Goal: Complete application form: Complete application form

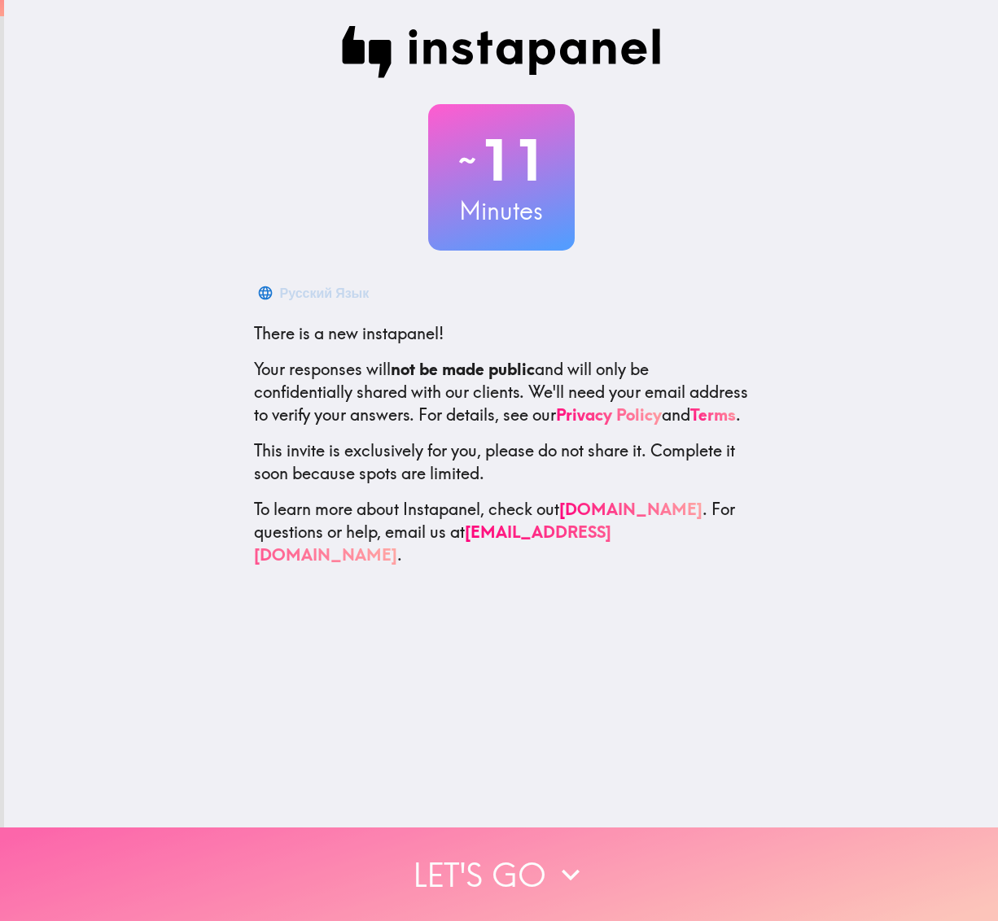
click at [452, 867] on button "Let's go" at bounding box center [499, 875] width 998 height 94
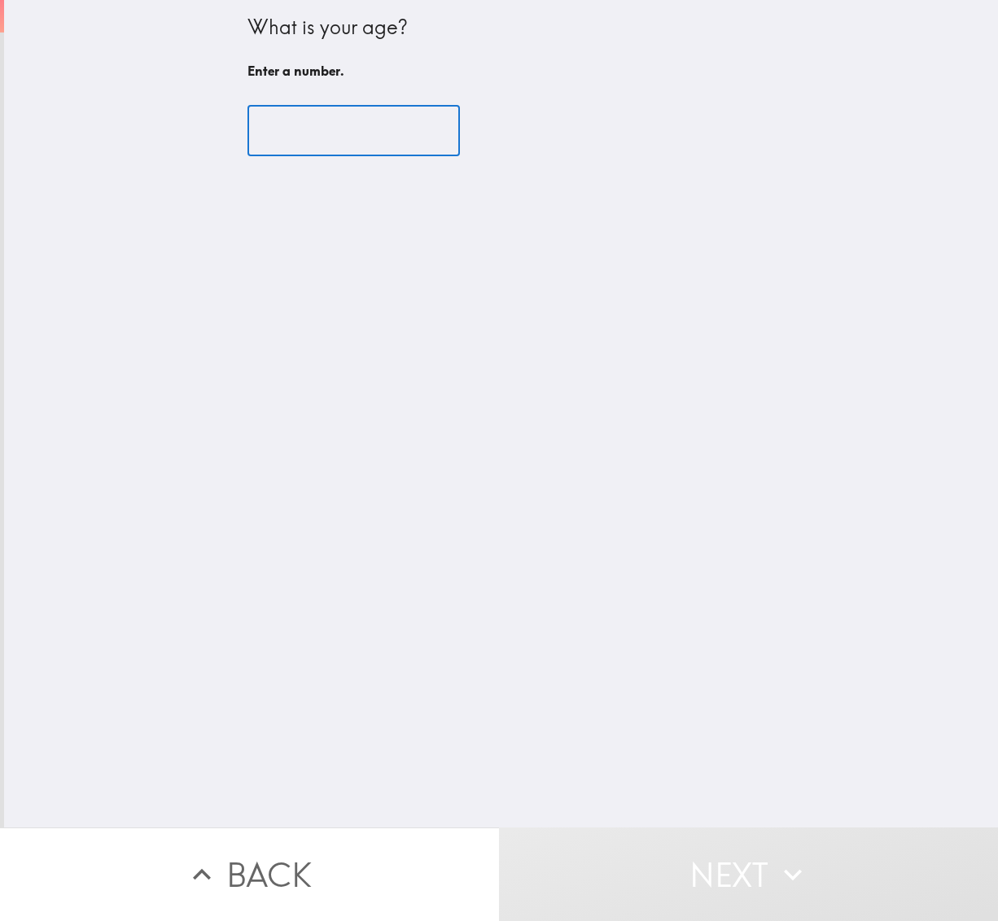
click at [291, 140] on input "number" at bounding box center [353, 131] width 212 height 50
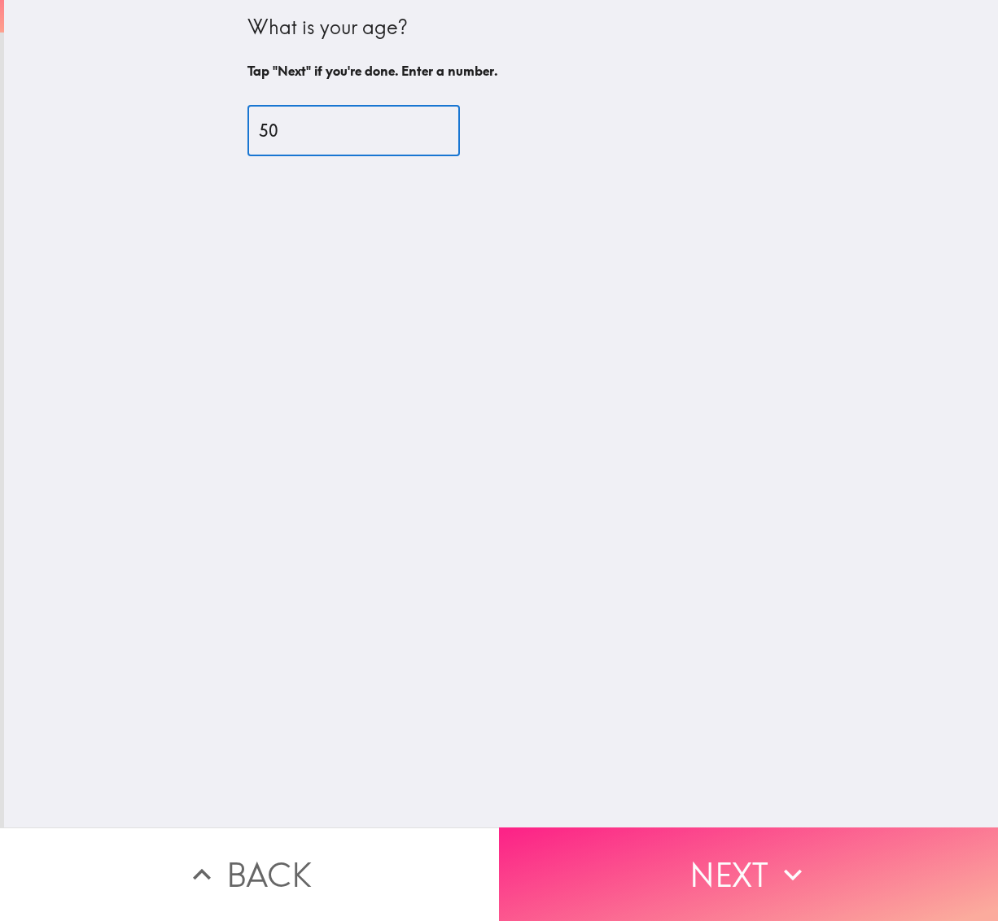
type input "50"
click at [591, 828] on button "Next" at bounding box center [748, 875] width 499 height 94
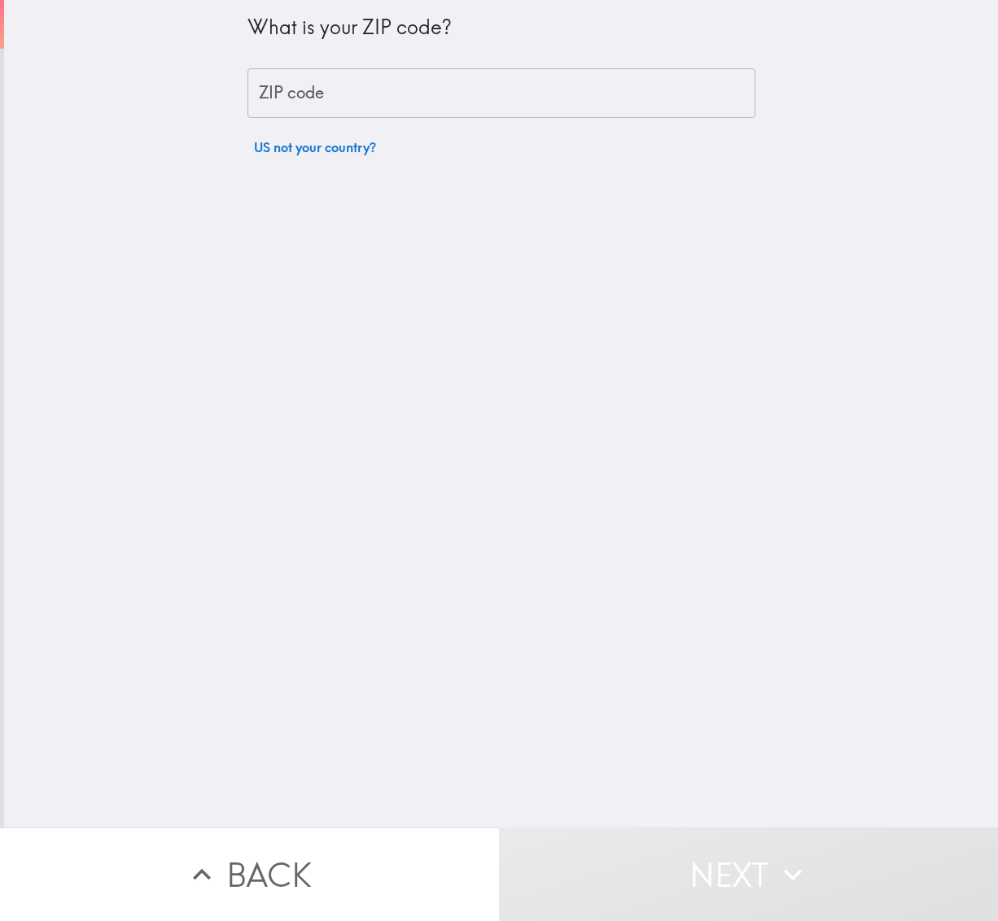
click at [307, 92] on input "ZIP code" at bounding box center [501, 93] width 508 height 50
type input "67208"
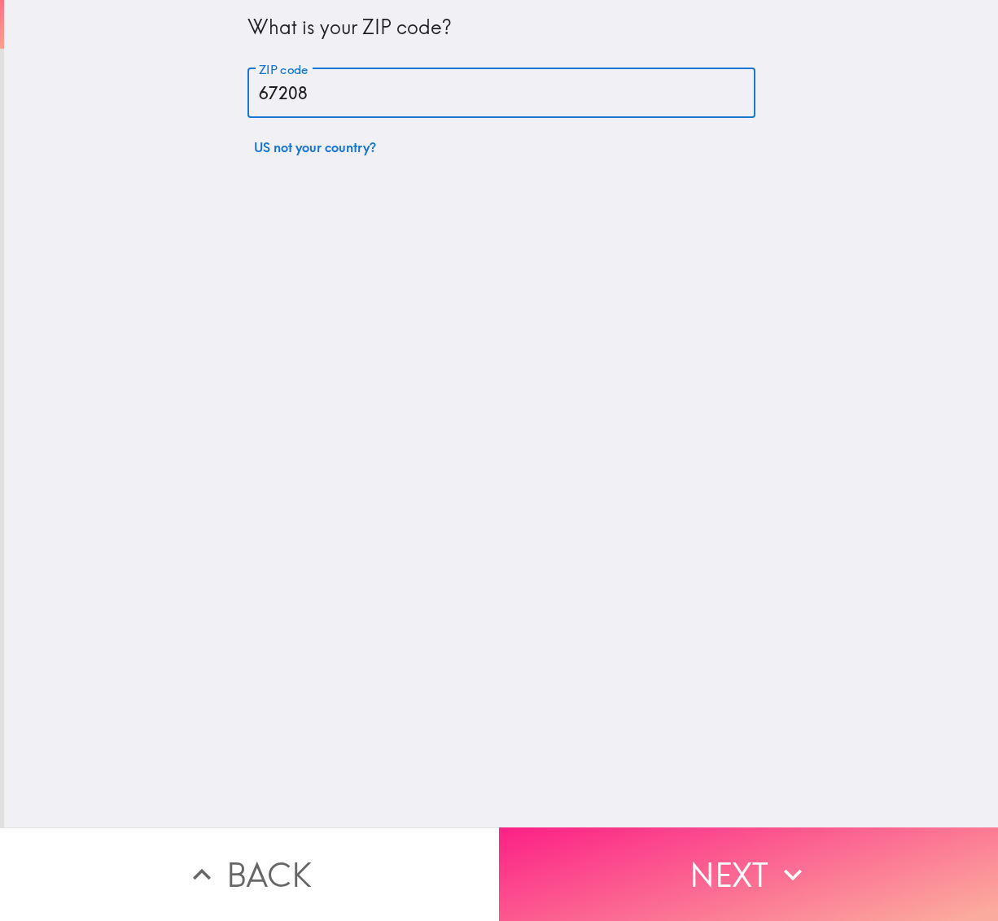
click at [609, 883] on button "Next" at bounding box center [748, 875] width 499 height 94
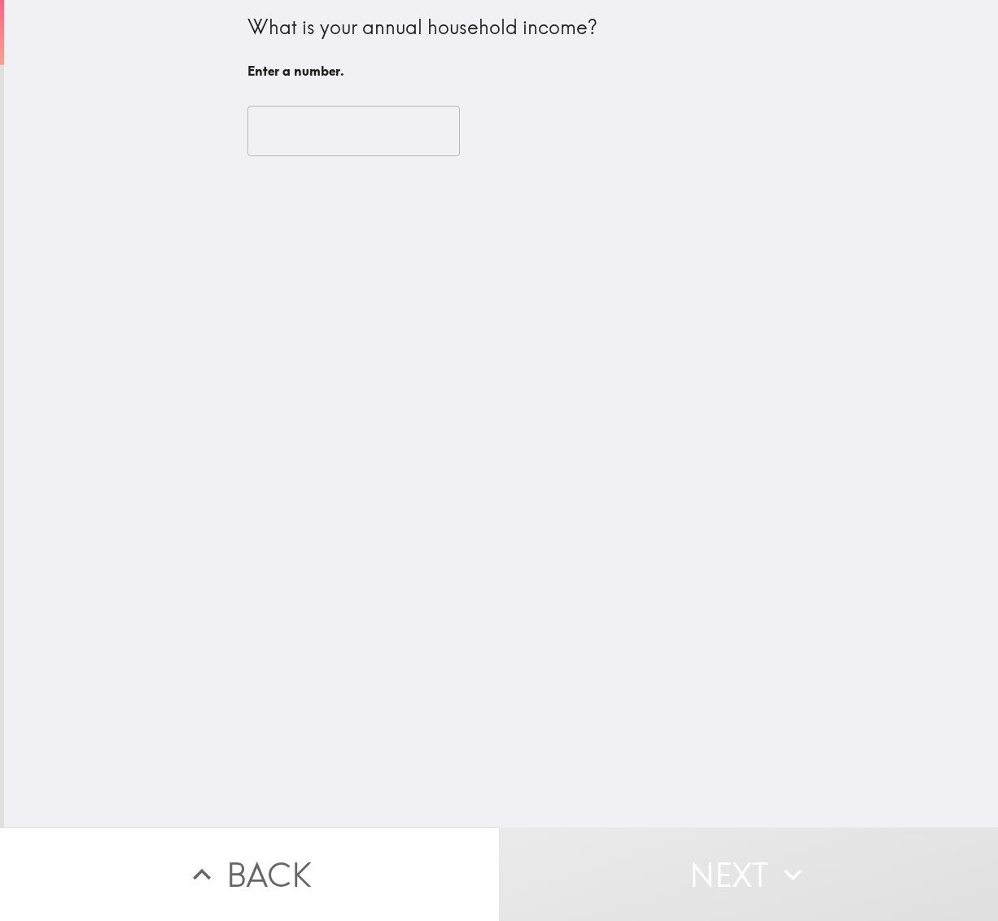
click at [309, 142] on input "number" at bounding box center [353, 131] width 212 height 50
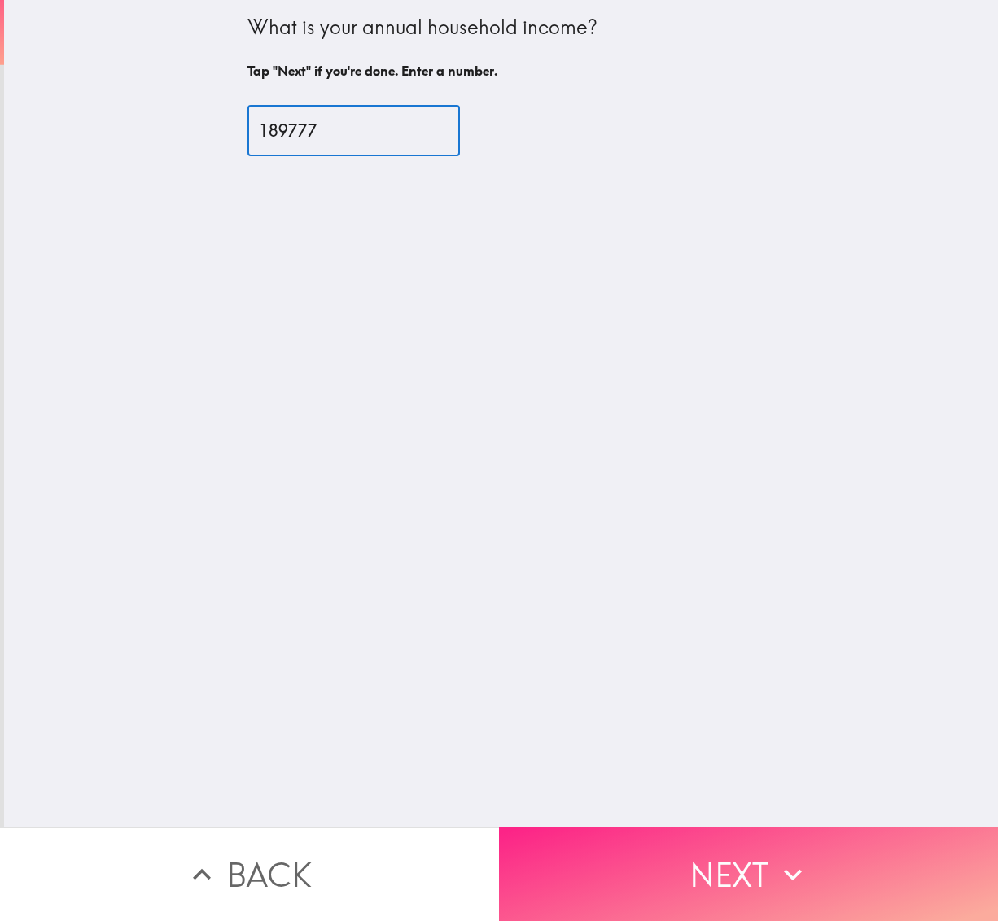
type input "189777"
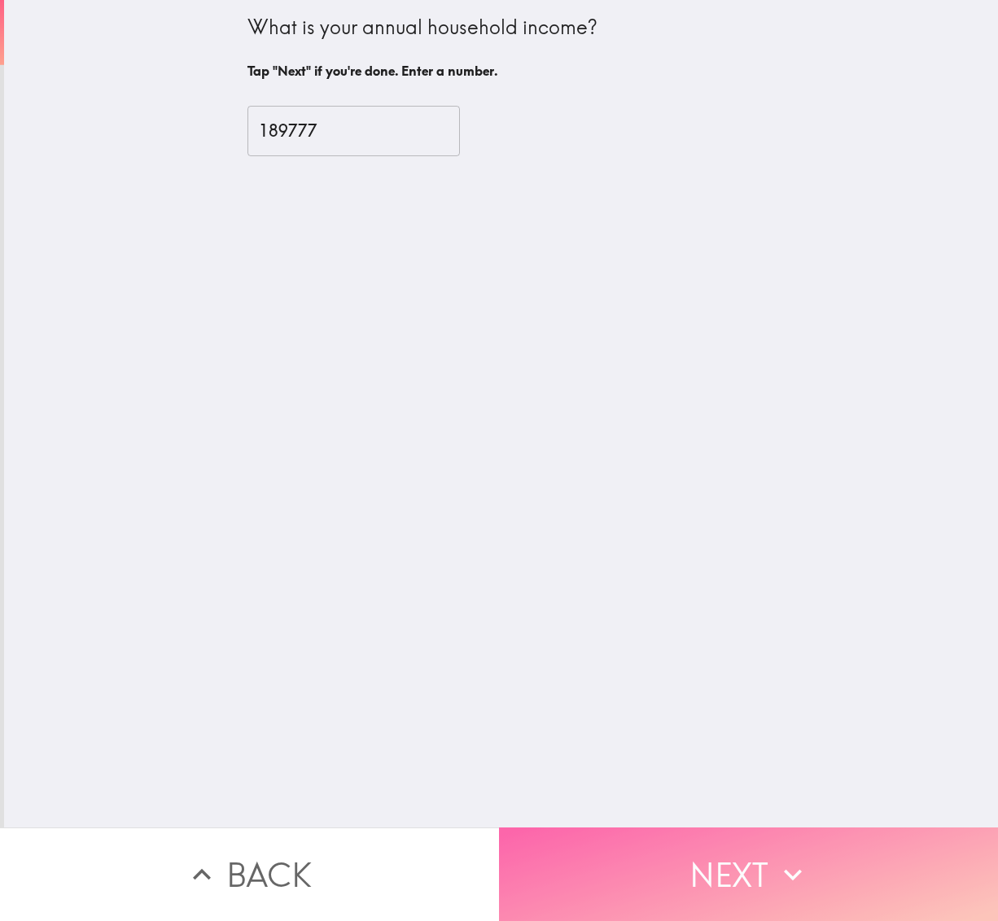
click at [589, 845] on button "Next" at bounding box center [748, 875] width 499 height 94
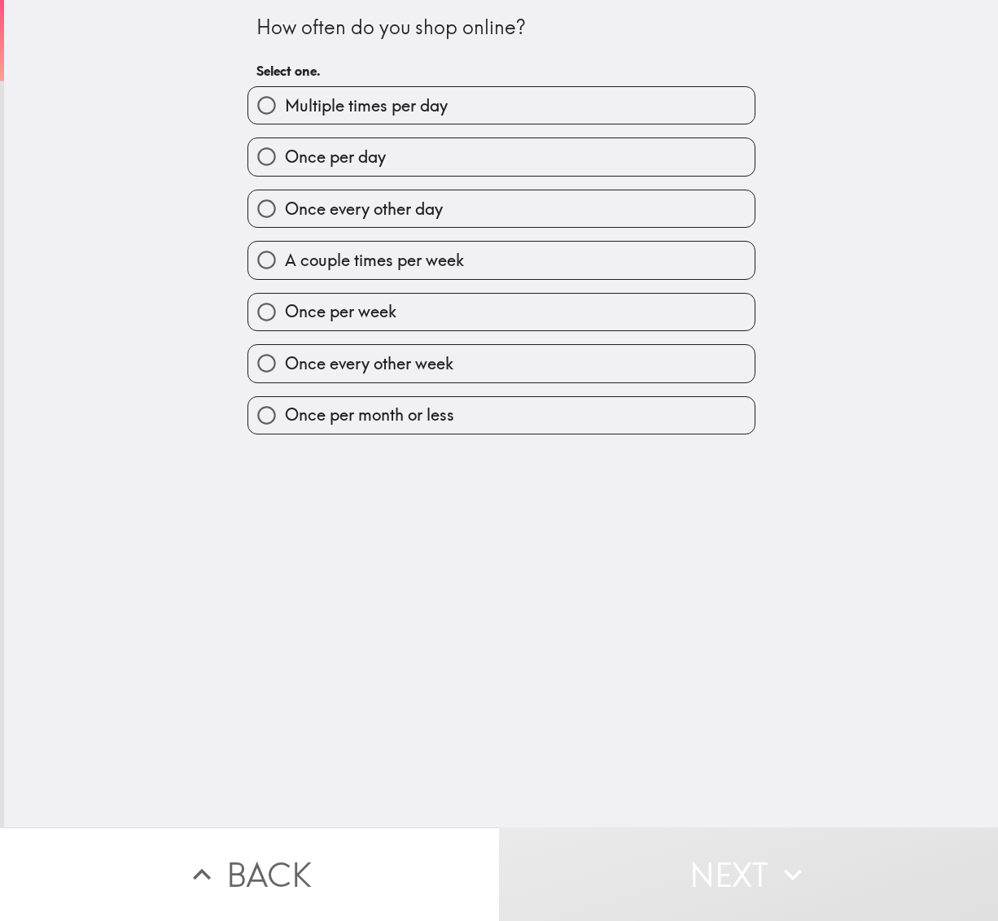
click at [260, 164] on input "Once per day" at bounding box center [266, 156] width 37 height 37
radio input "true"
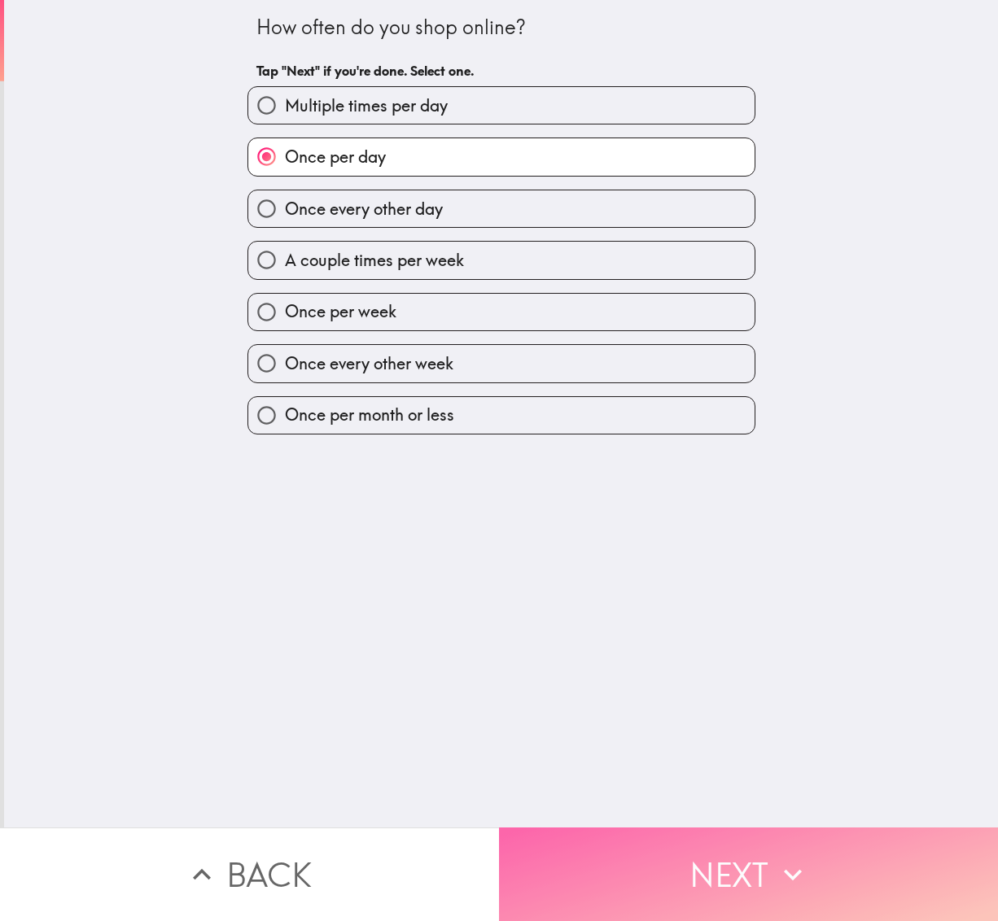
click at [685, 860] on button "Next" at bounding box center [748, 875] width 499 height 94
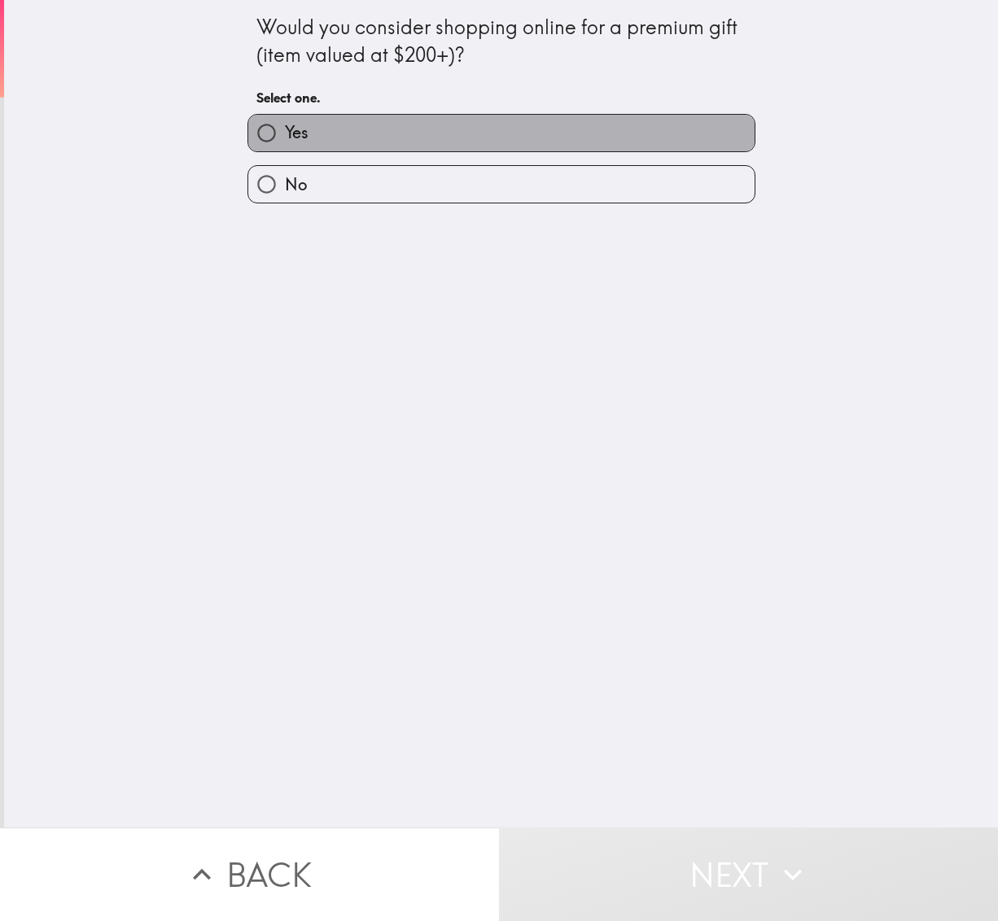
click at [322, 144] on label "Yes" at bounding box center [501, 133] width 506 height 37
click at [285, 144] on input "Yes" at bounding box center [266, 133] width 37 height 37
radio input "true"
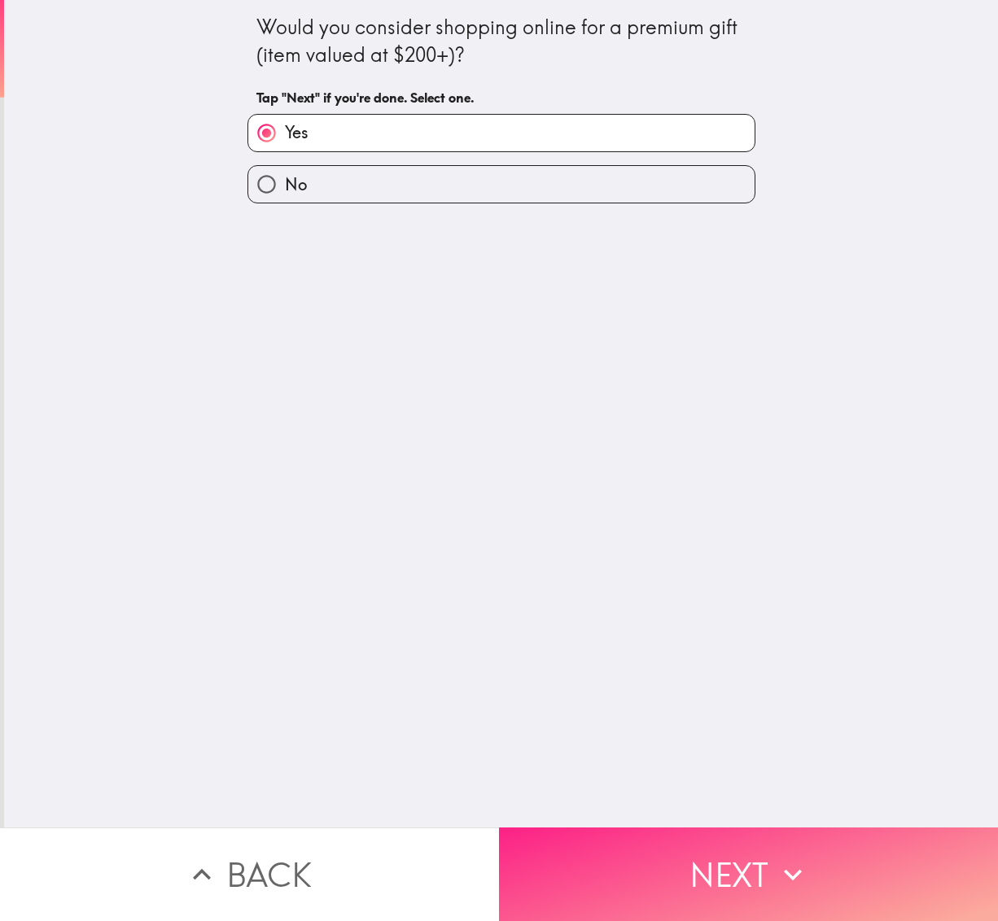
click at [698, 870] on button "Next" at bounding box center [748, 875] width 499 height 94
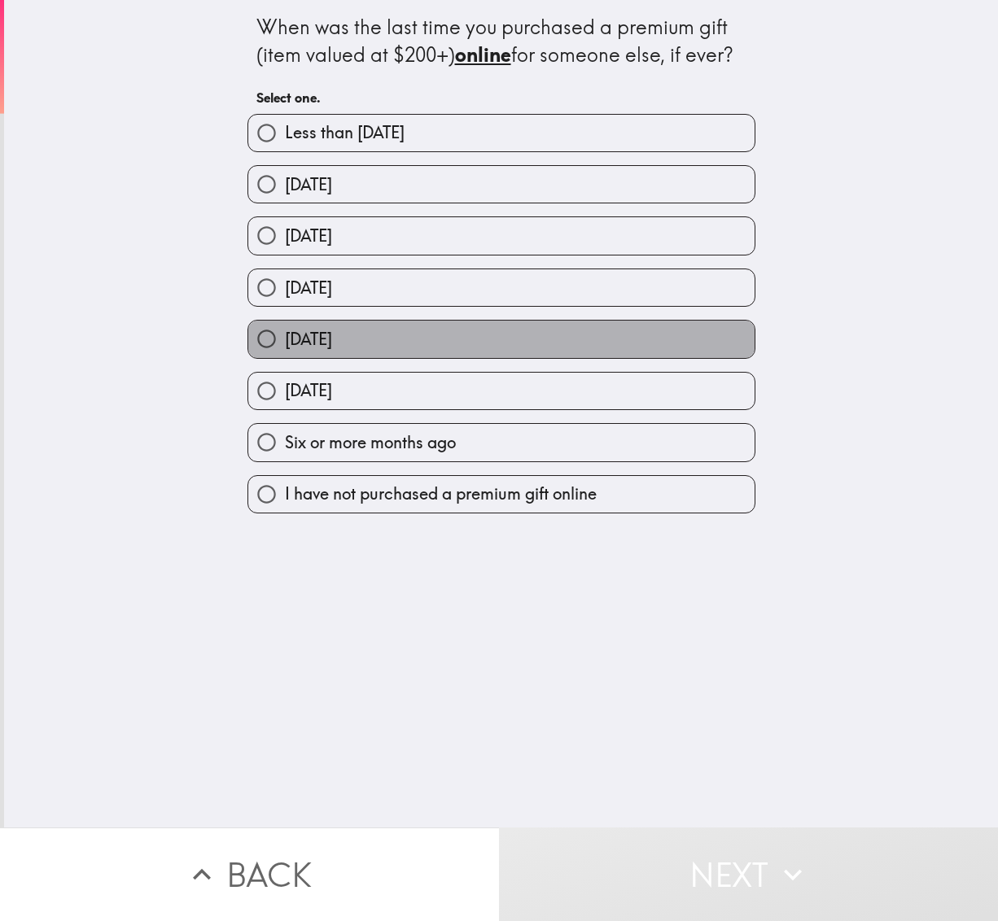
click at [324, 335] on span "[DATE]" at bounding box center [308, 339] width 47 height 23
click at [285, 335] on input "[DATE]" at bounding box center [266, 339] width 37 height 37
radio input "true"
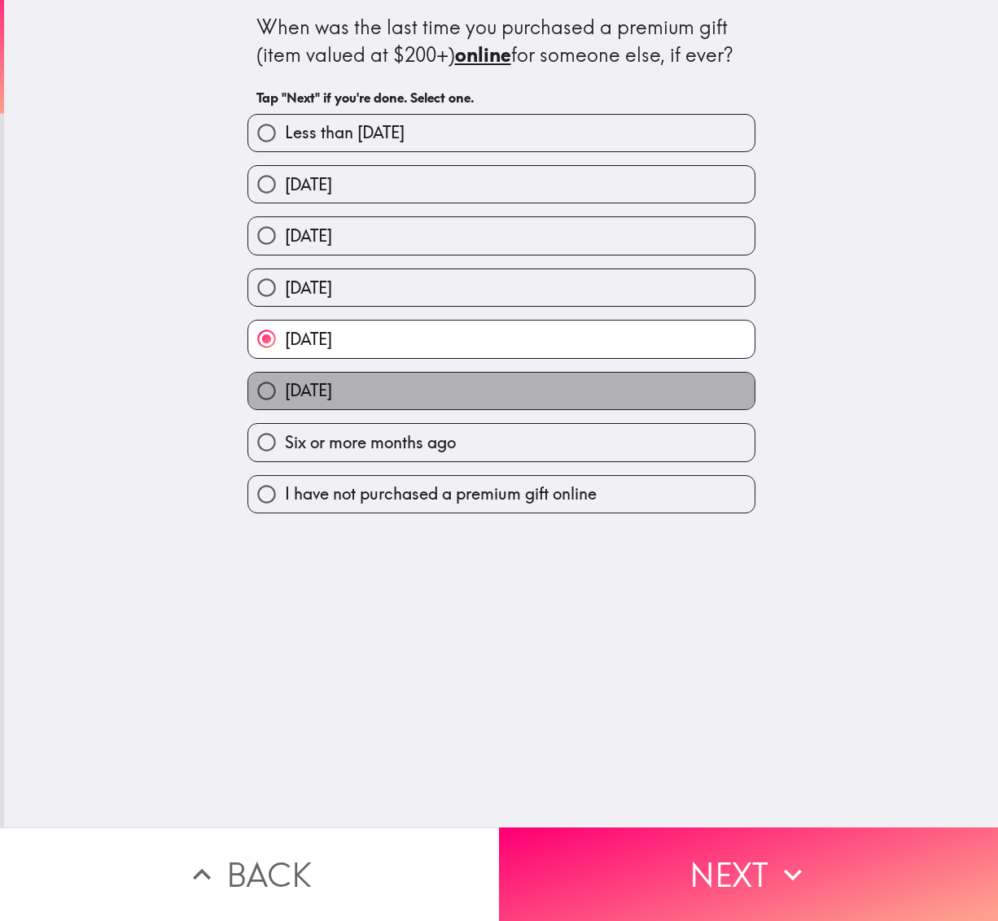
click at [317, 405] on label "[DATE]" at bounding box center [501, 391] width 506 height 37
click at [285, 405] on input "[DATE]" at bounding box center [266, 391] width 37 height 37
radio input "true"
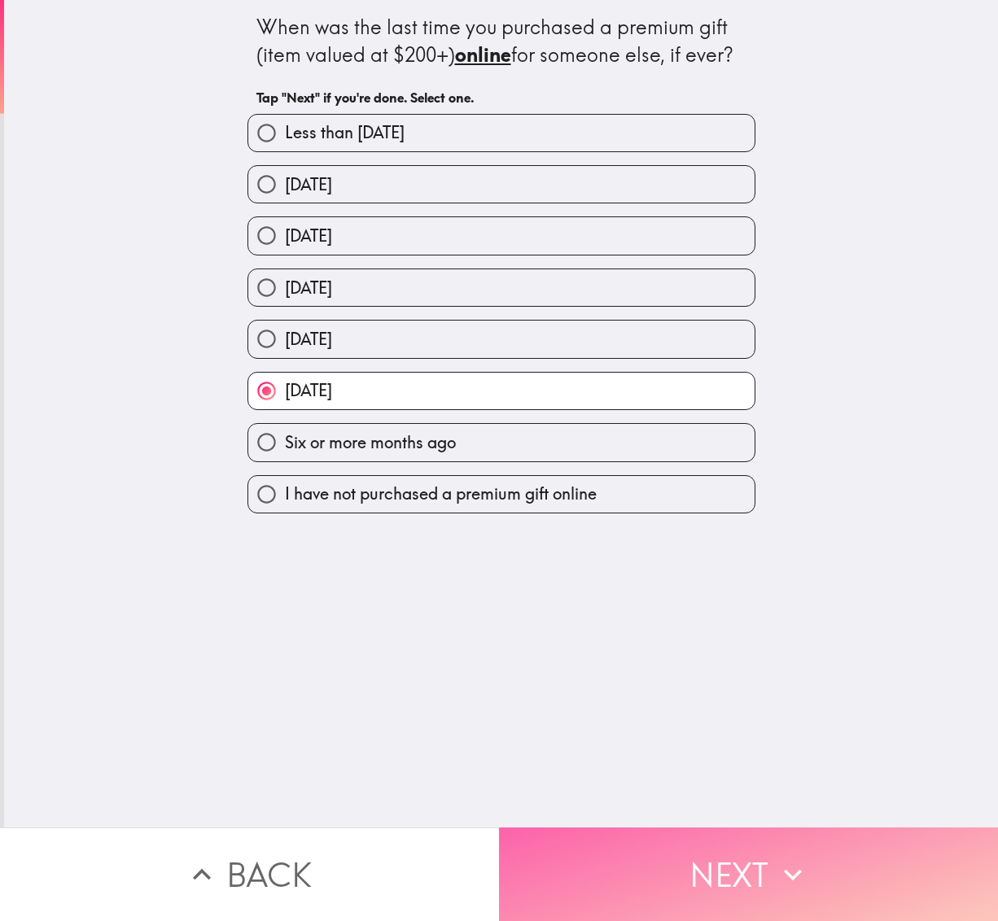
click at [597, 828] on button "Next" at bounding box center [748, 875] width 499 height 94
